Goal: Task Accomplishment & Management: Manage account settings

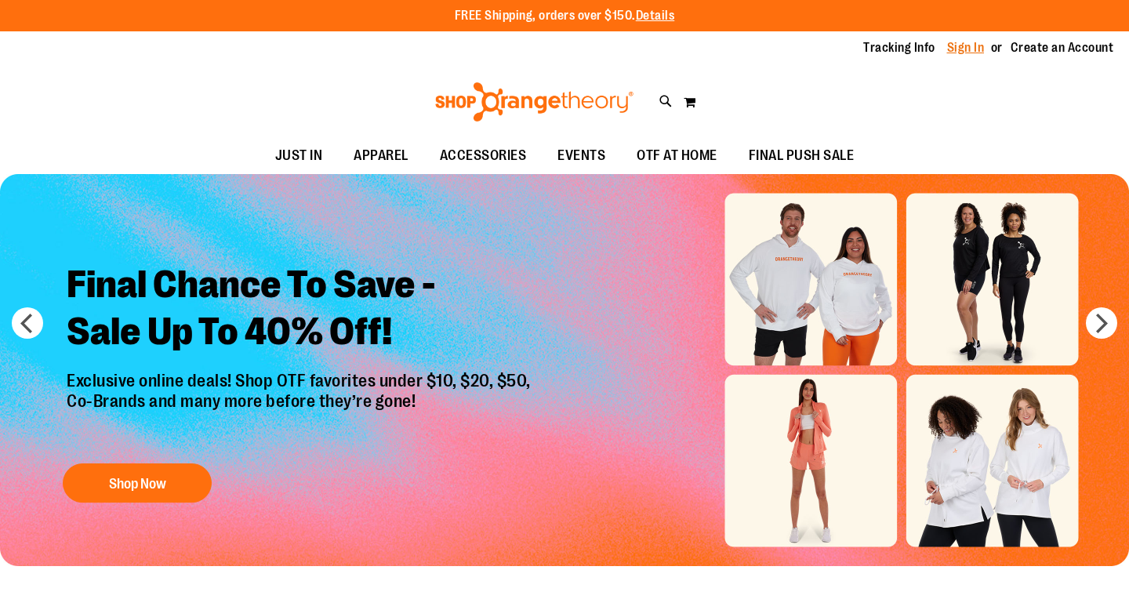
click at [970, 52] on link "Sign In" at bounding box center [966, 47] width 38 height 17
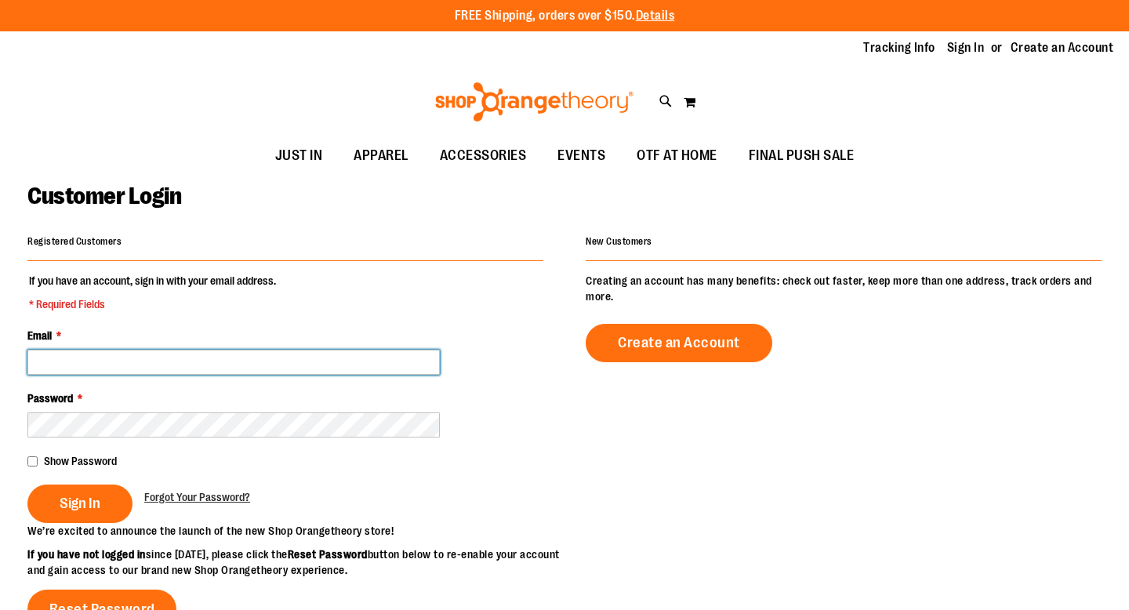
click at [327, 369] on input "Email *" at bounding box center [233, 362] width 412 height 25
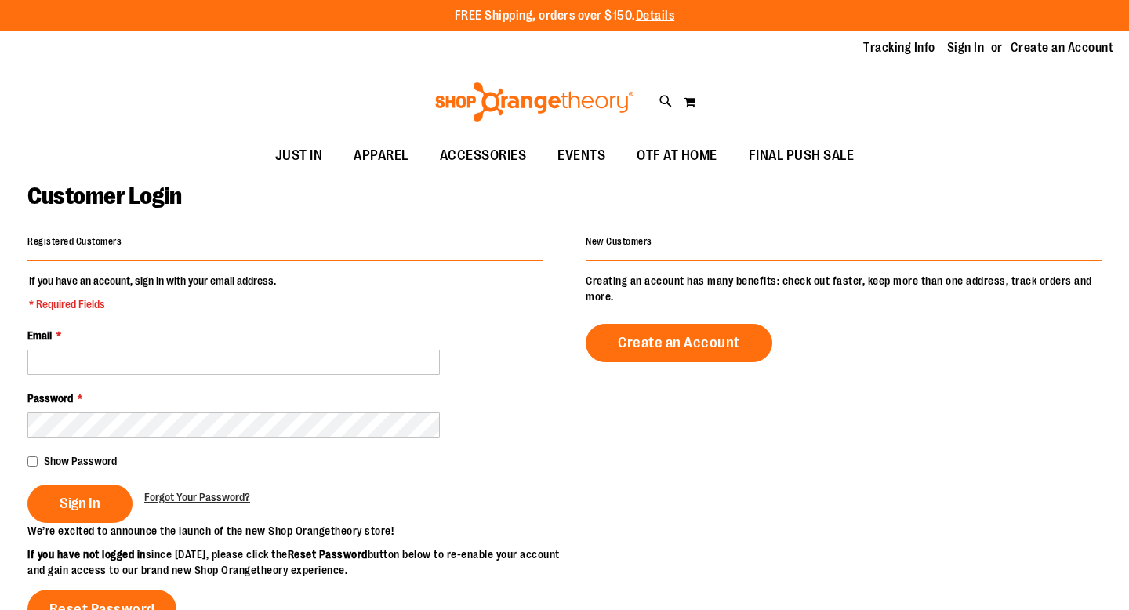
click at [336, 409] on div "Password *" at bounding box center [285, 414] width 516 height 47
click at [347, 322] on fieldset "If you have an account, sign in with your email address. * Required Fields Emai…" at bounding box center [285, 398] width 516 height 250
